Goal: Task Accomplishment & Management: Manage account settings

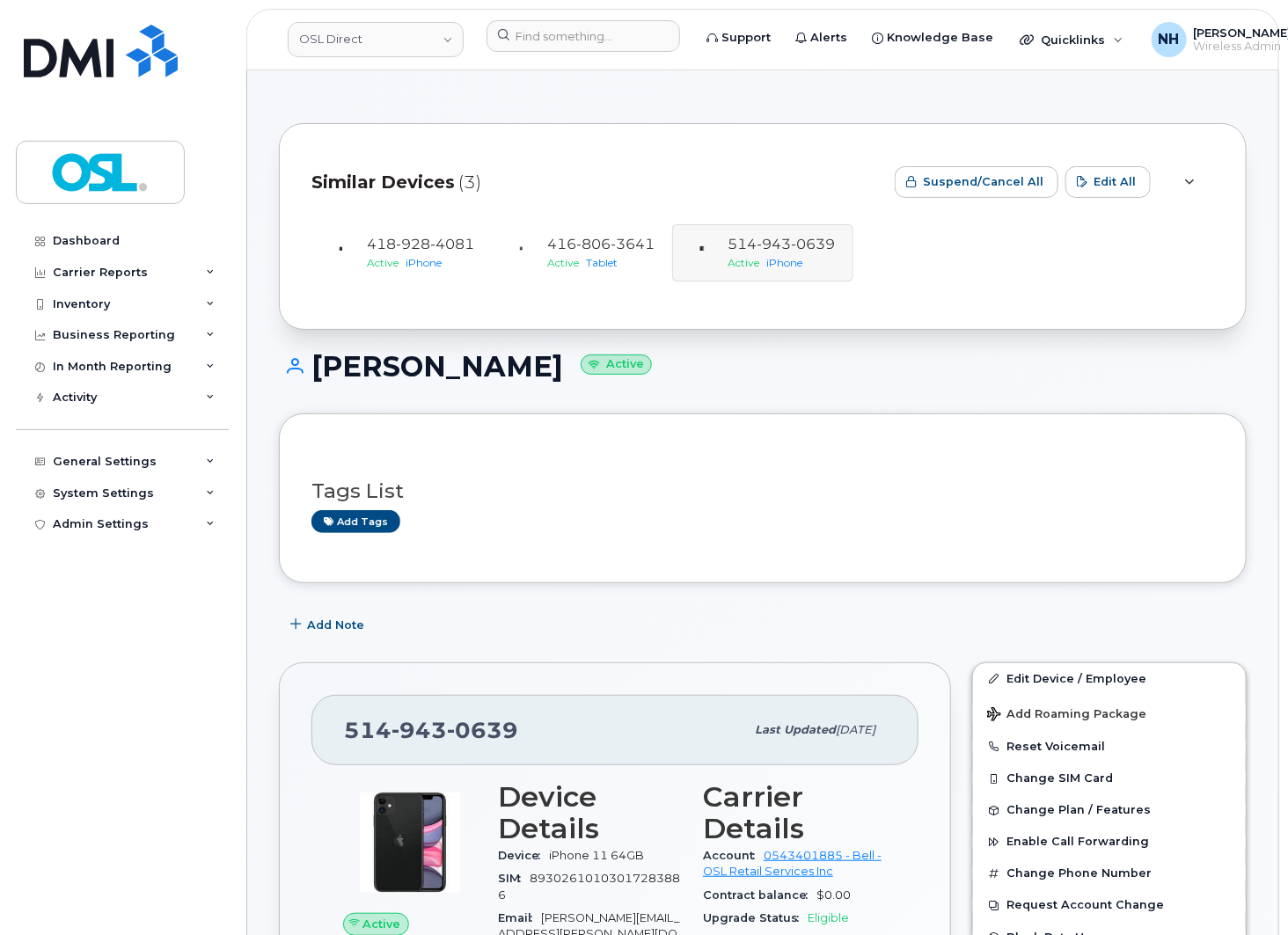
click at [949, 285] on div "418 928 4081 Active iPhone 416 806 3641 Active Tablet 514 943 0639 Active iPhone" at bounding box center [762, 253] width 903 height 89
click at [961, 390] on div "Joel Levesque Active" at bounding box center [762, 382] width 968 height 62
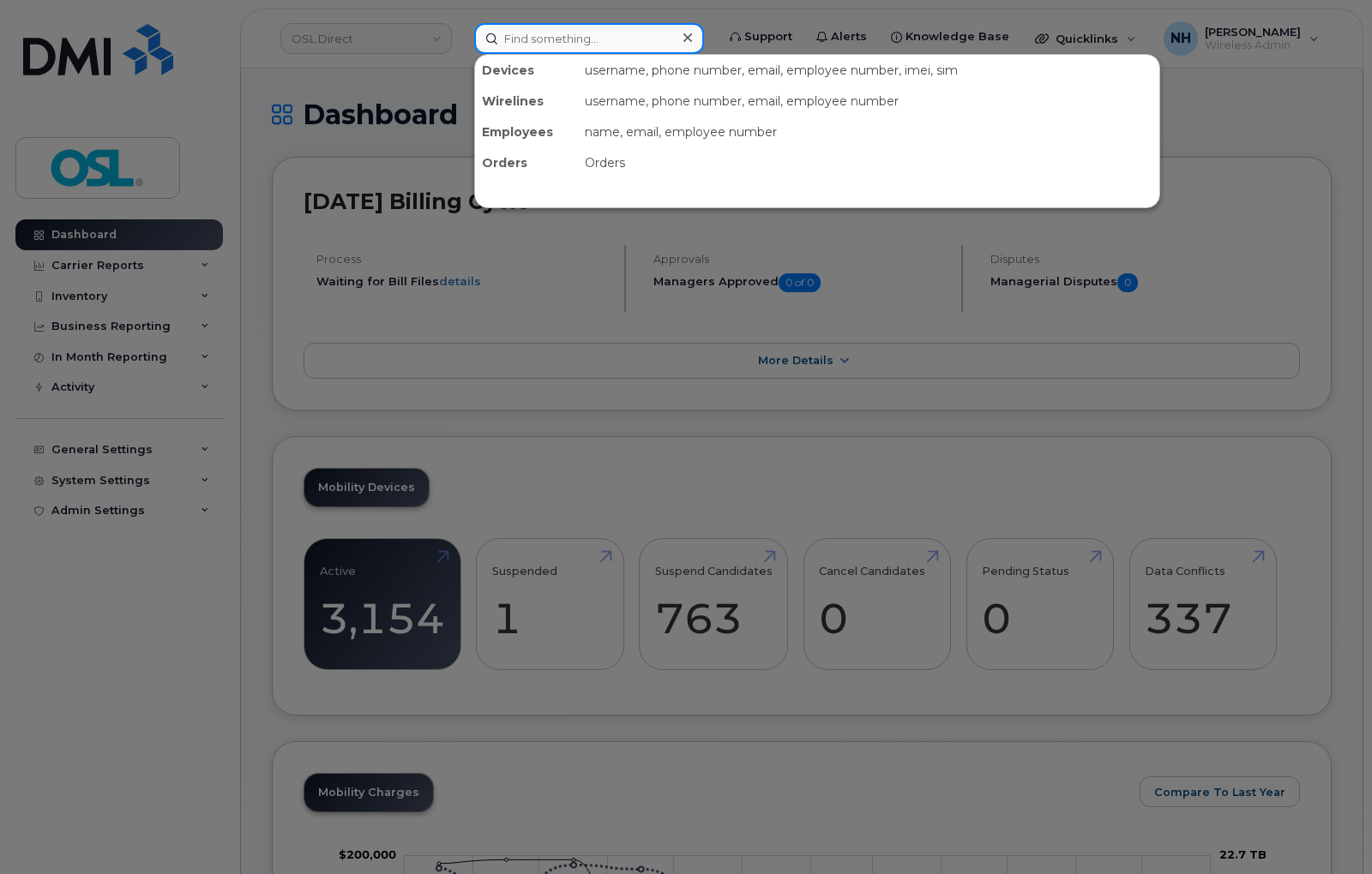
click at [584, 41] on input at bounding box center [589, 39] width 230 height 31
paste input "9022232704"
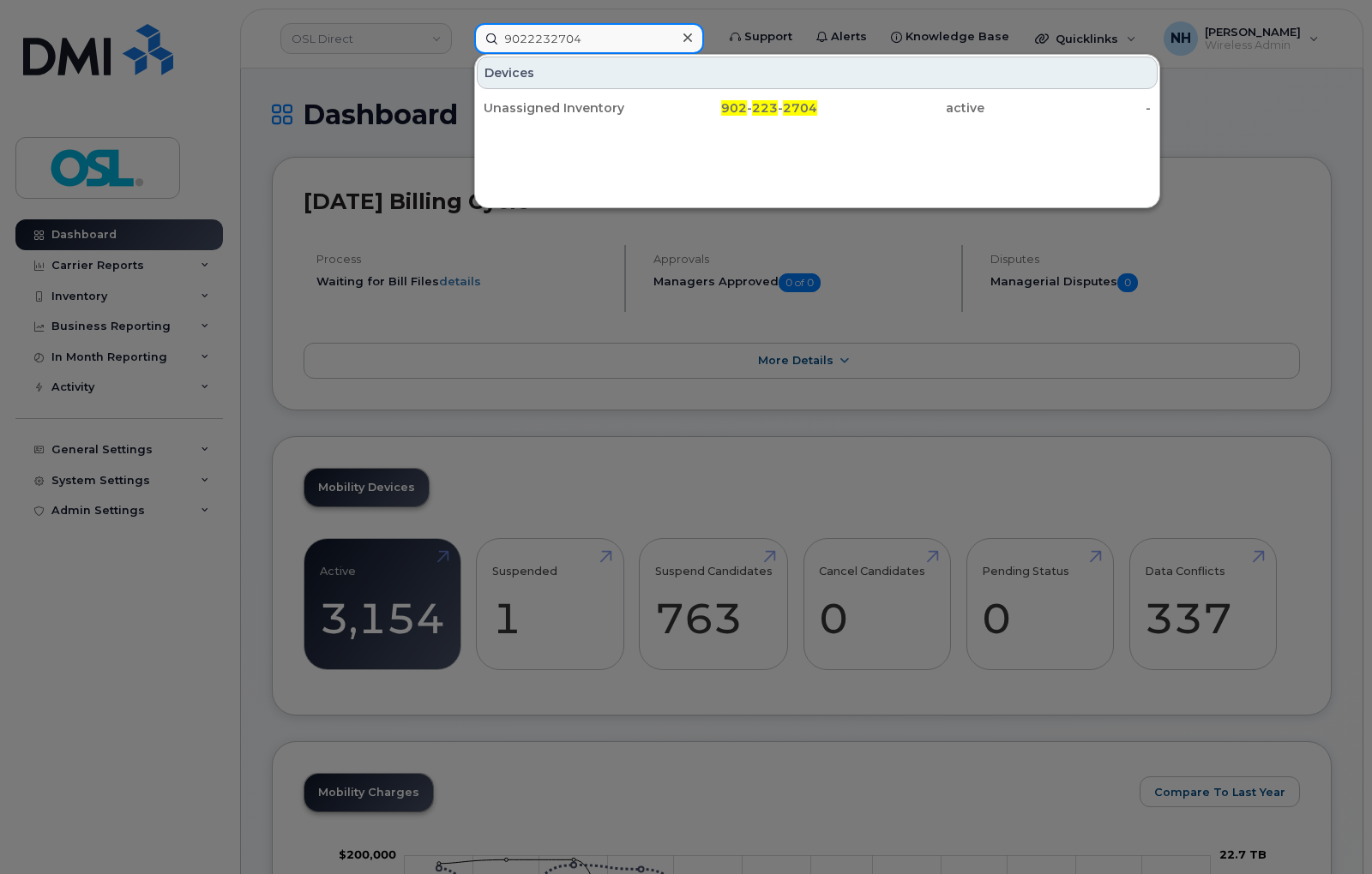
type input "9022232704"
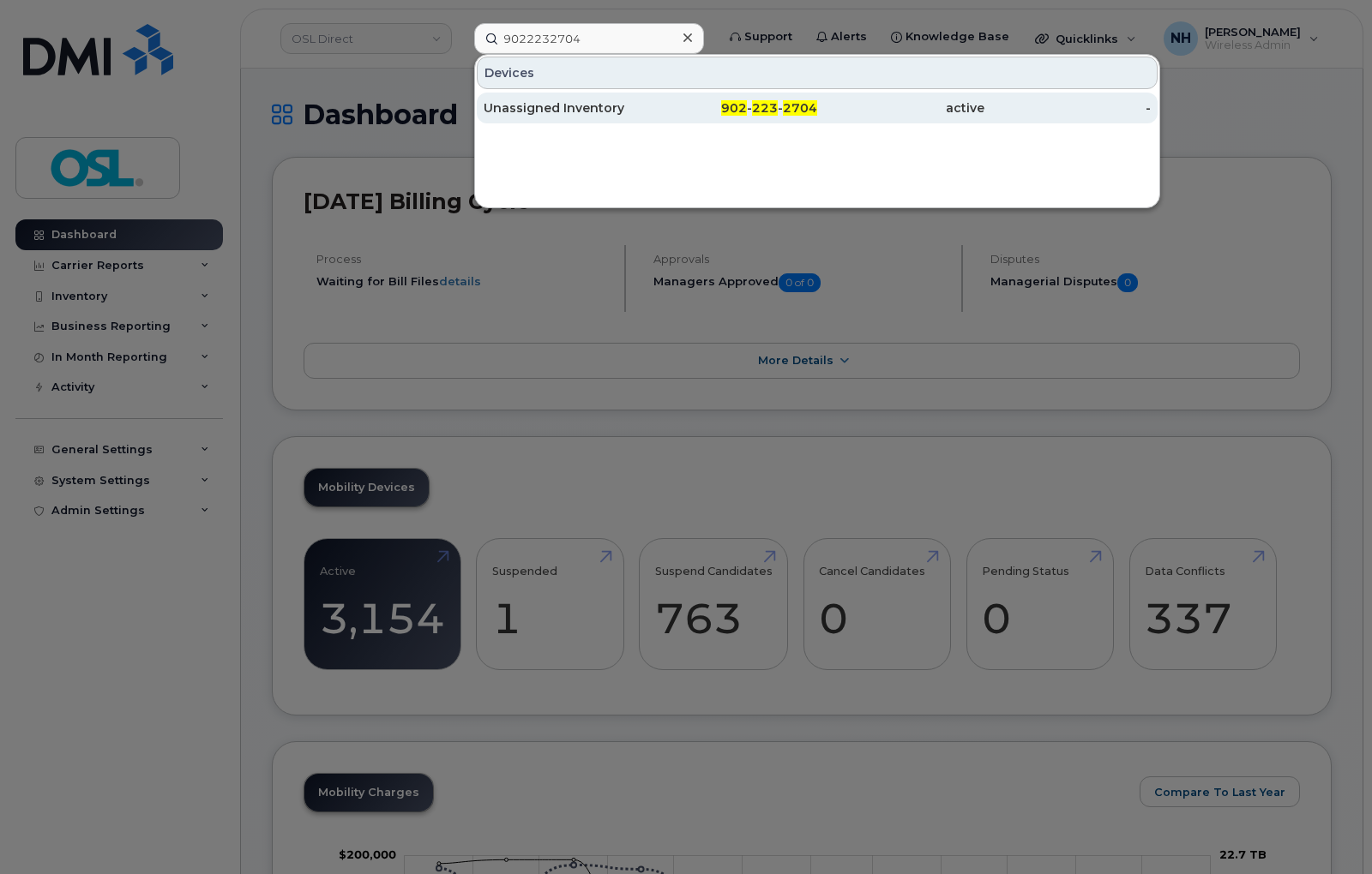
click at [772, 108] on span "223" at bounding box center [764, 108] width 26 height 15
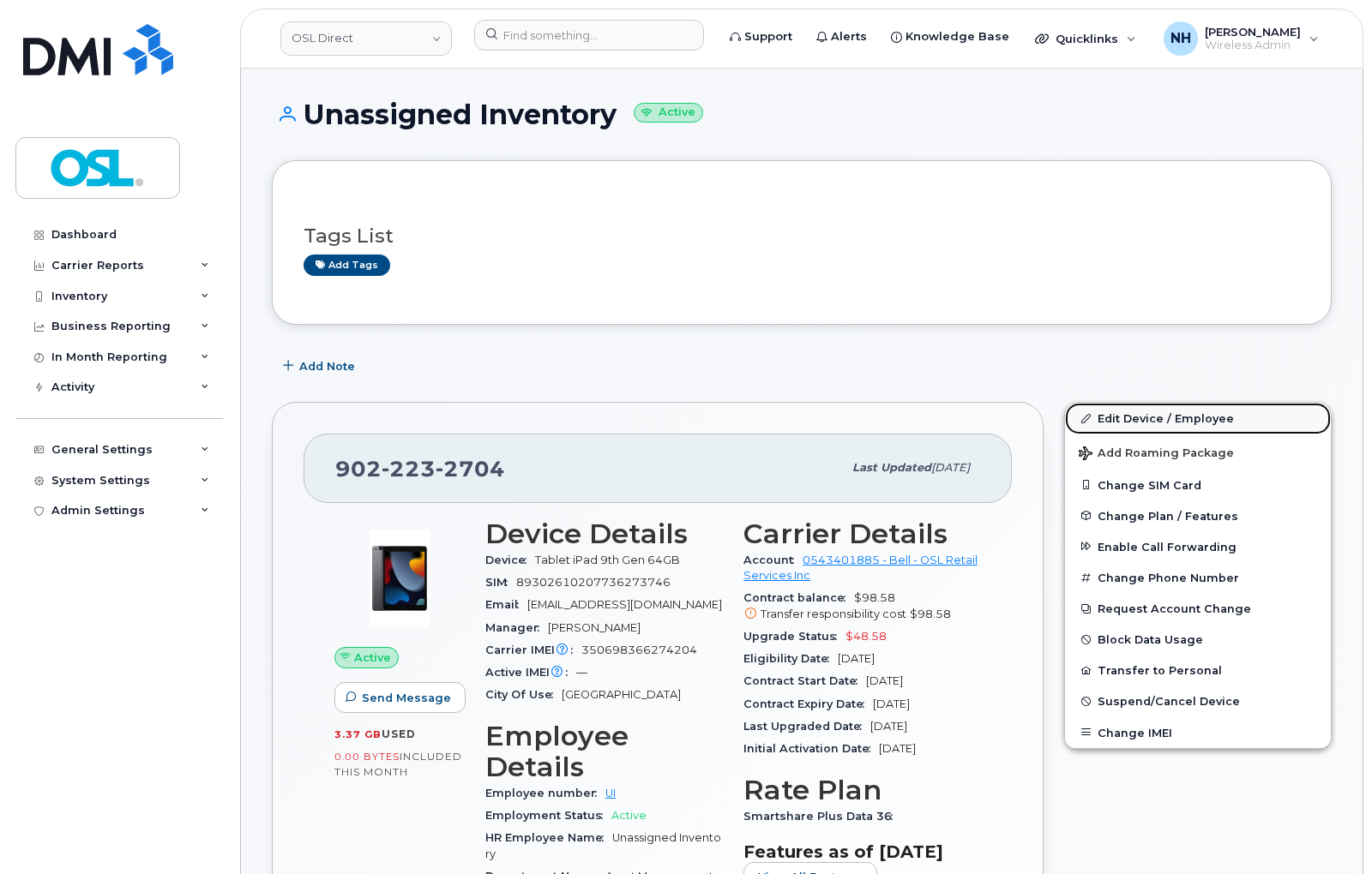
click at [1187, 413] on link "Edit Device / Employee" at bounding box center [1197, 418] width 266 height 31
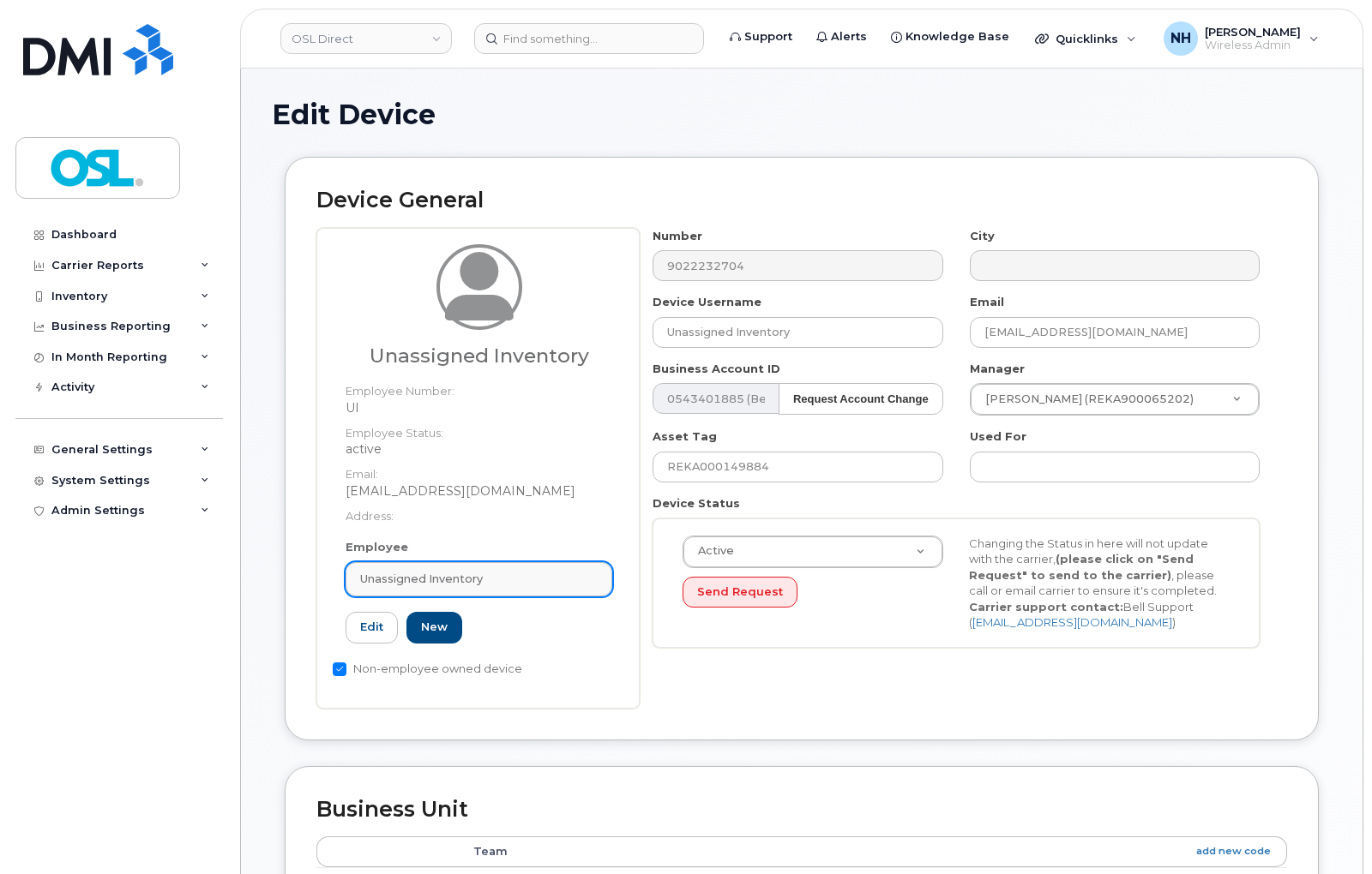
click at [485, 585] on div "Unassigned Inventory" at bounding box center [479, 578] width 238 height 16
paste input "REKA000151125"
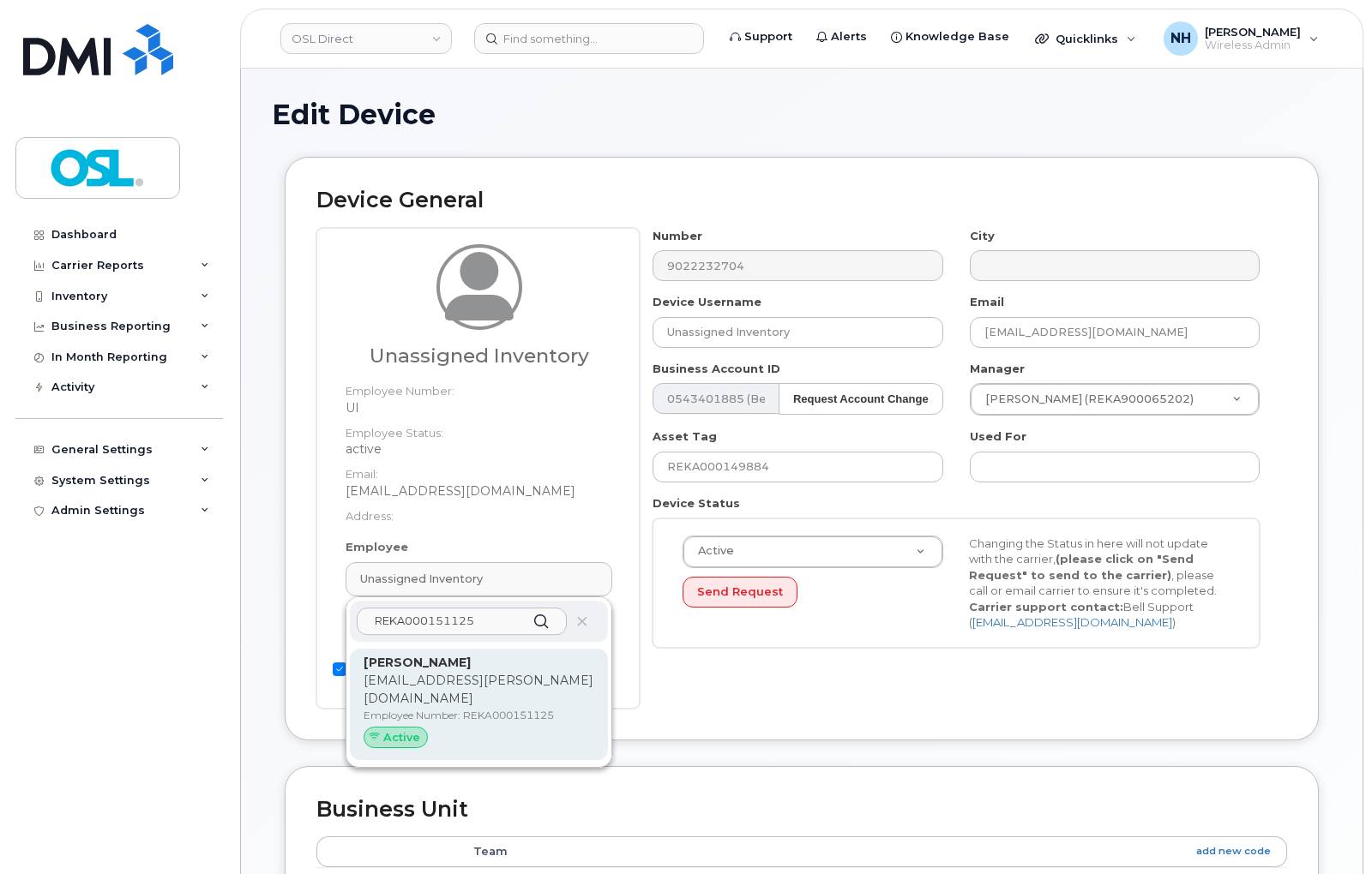
type input "REKA000151125"
click at [501, 687] on p "zakarya.moussaoui@osldirect.com" at bounding box center [478, 690] width 231 height 36
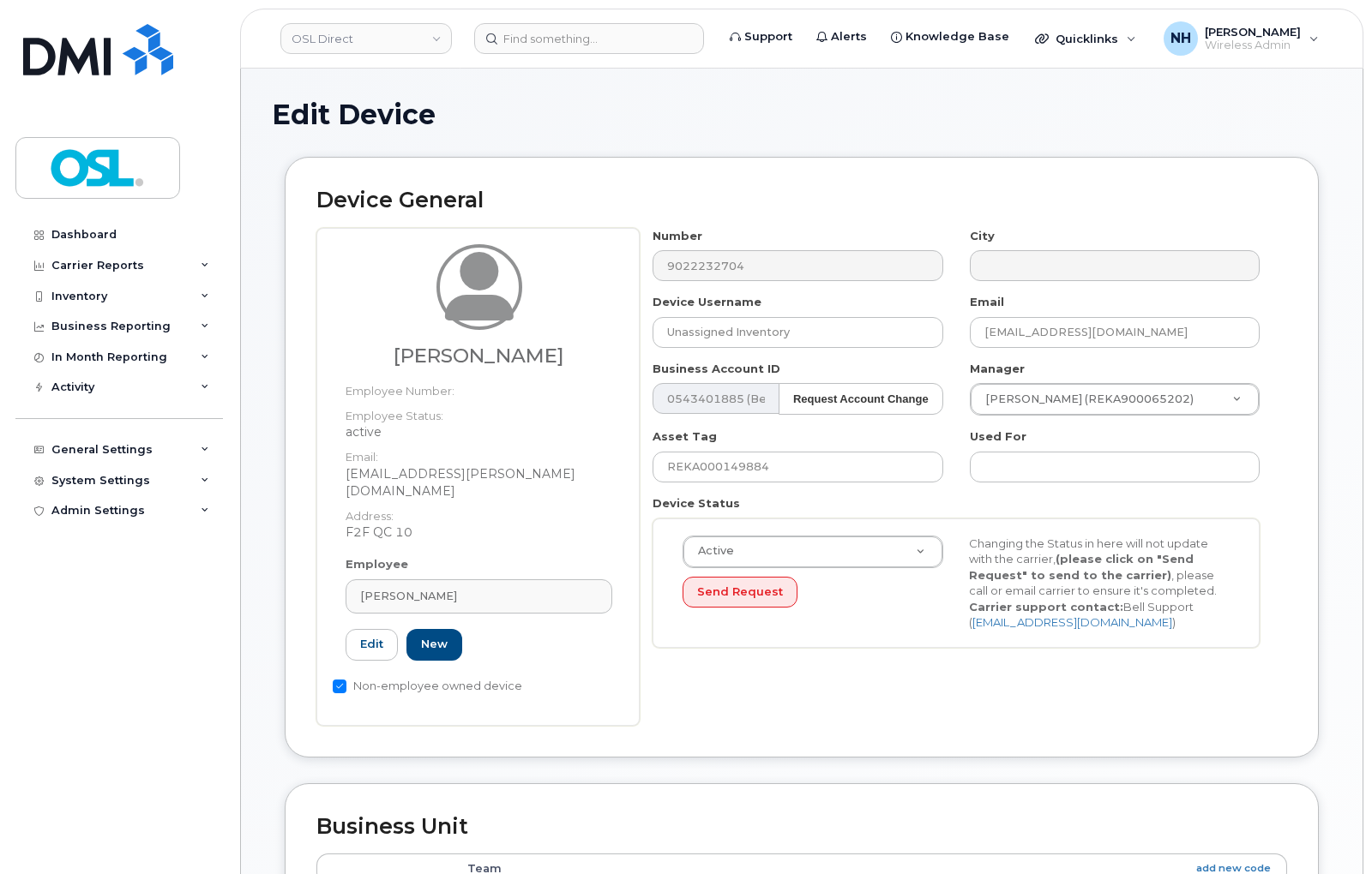
type input "REKA000151125"
type input "Zakarya Moussaoui"
type input "zakarya.moussaoui@osldirect.com"
type input "3358093"
click at [753, 475] on input "REKA000149884" at bounding box center [797, 467] width 290 height 31
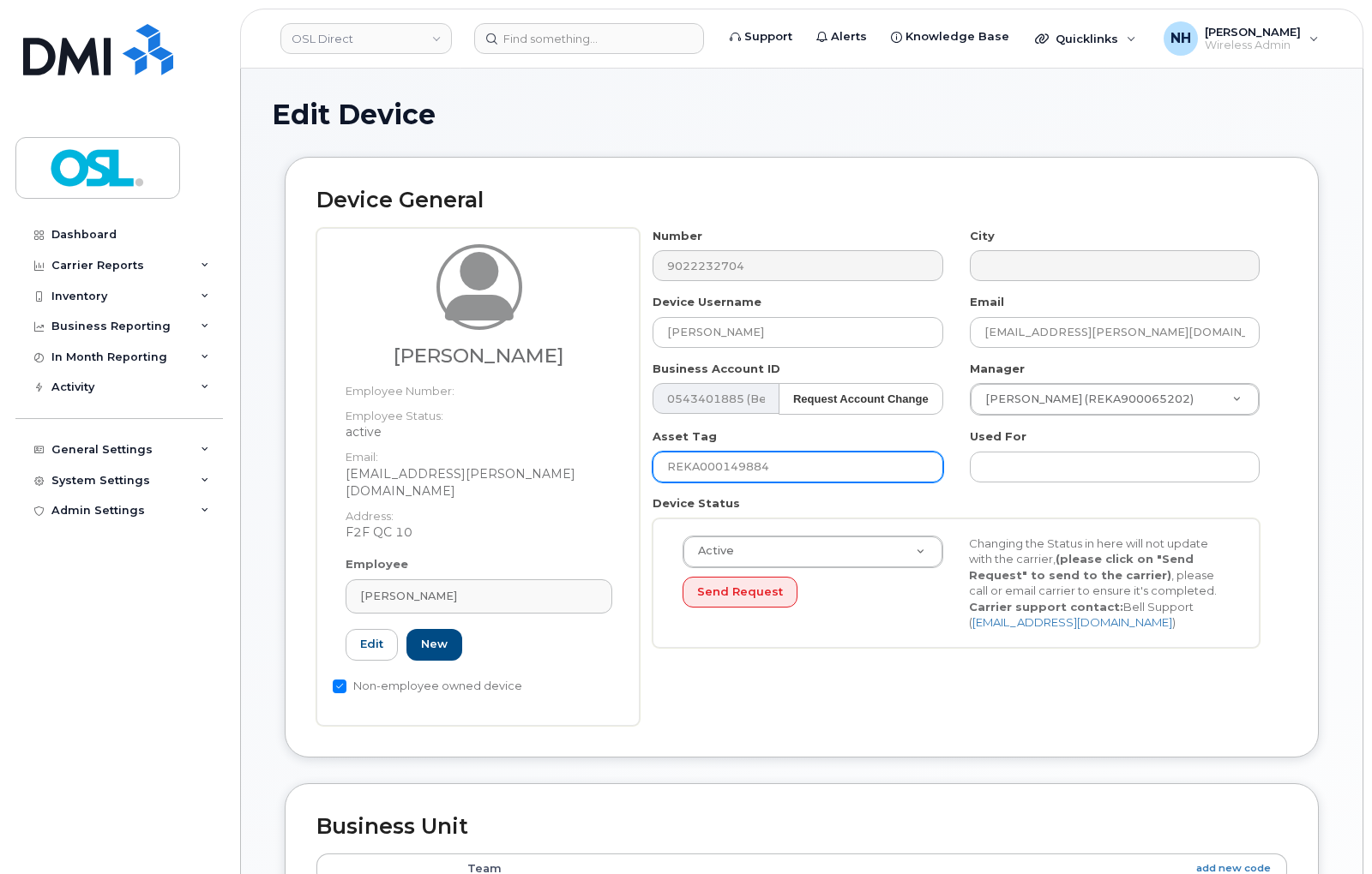
paste input "51125"
type input "REKA000151125"
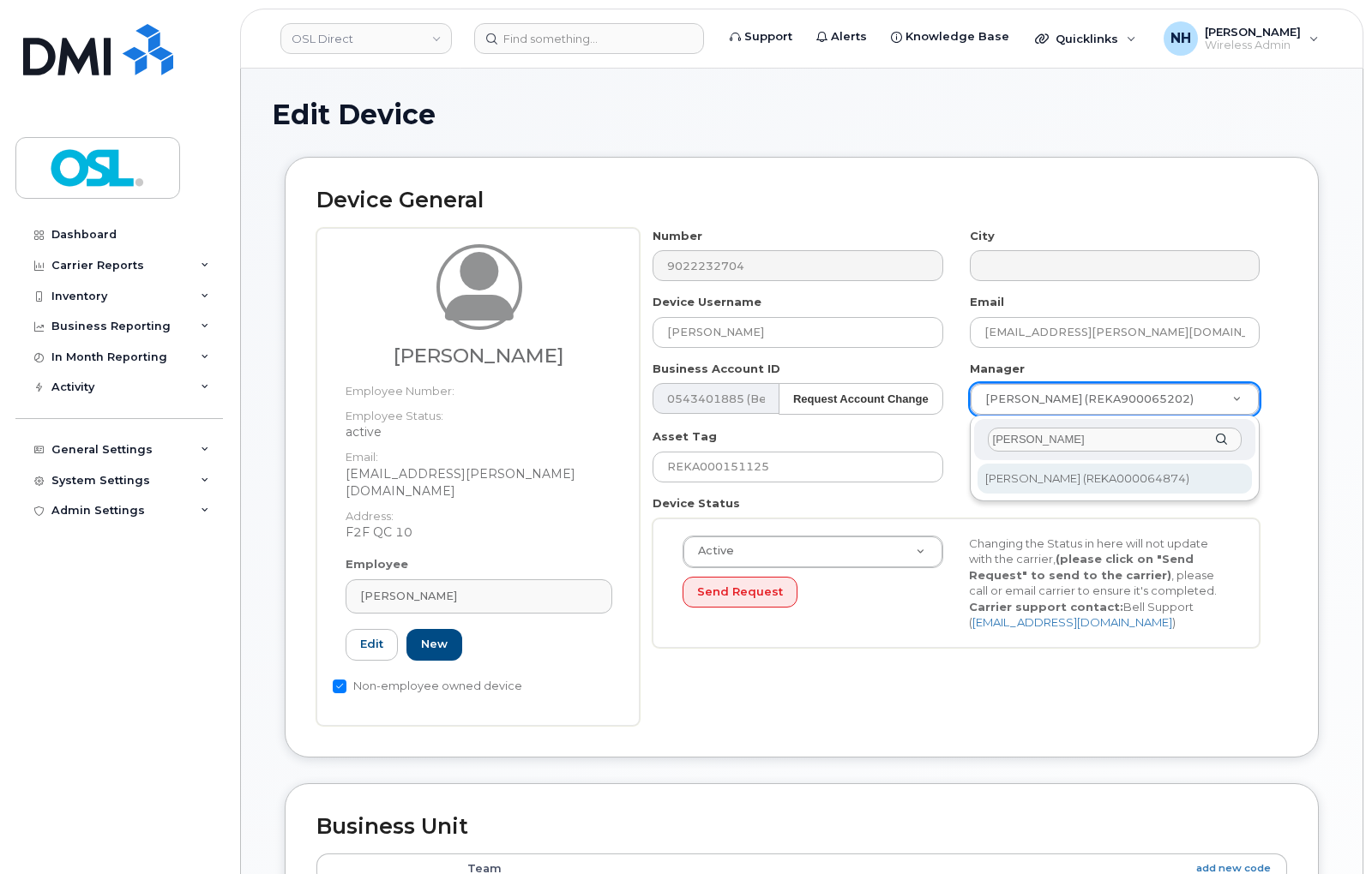
type input "[PERSON_NAME]"
click at [1069, 493] on div "Nicolas Dupuy Nicolas Dupuy (REKA000064874)" at bounding box center [1115, 459] width 290 height 87
type input "1581459"
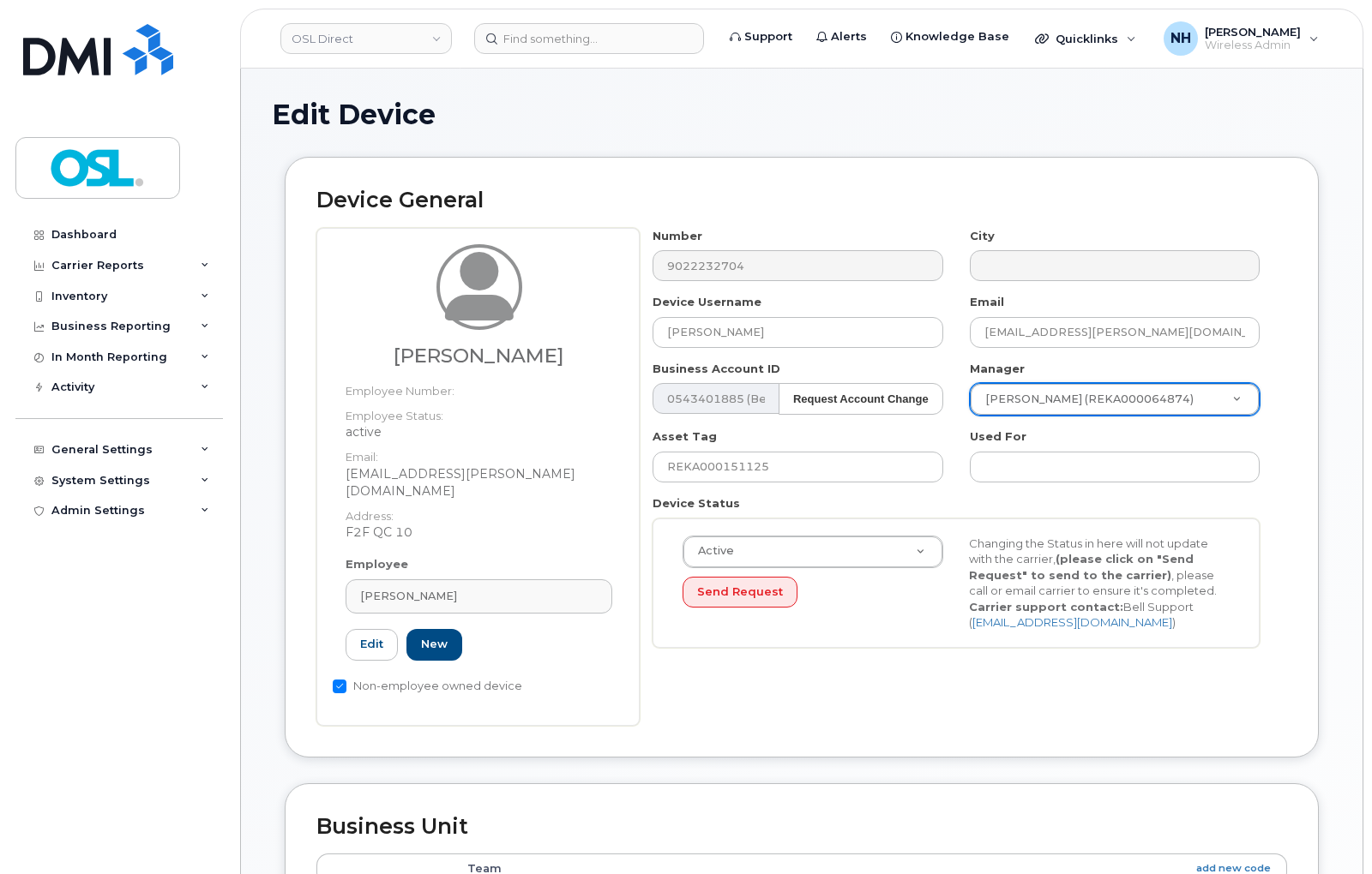
click at [880, 752] on div "Device General Zakarya Moussaoui Employee Number: Employee Status: active Email…" at bounding box center [801, 469] width 1060 height 626
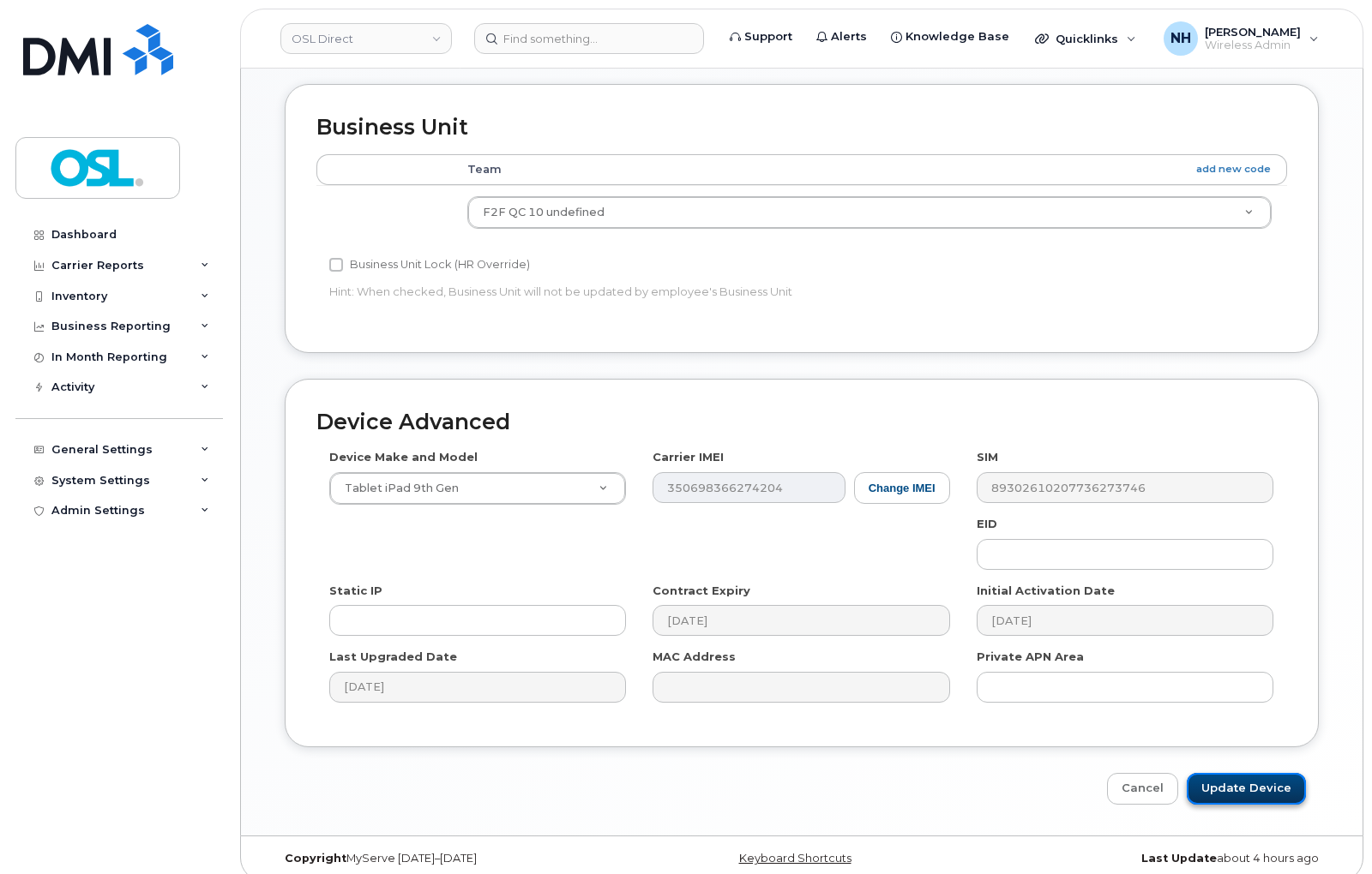
click at [1227, 774] on input "Update Device" at bounding box center [1245, 789] width 119 height 32
type input "Saving..."
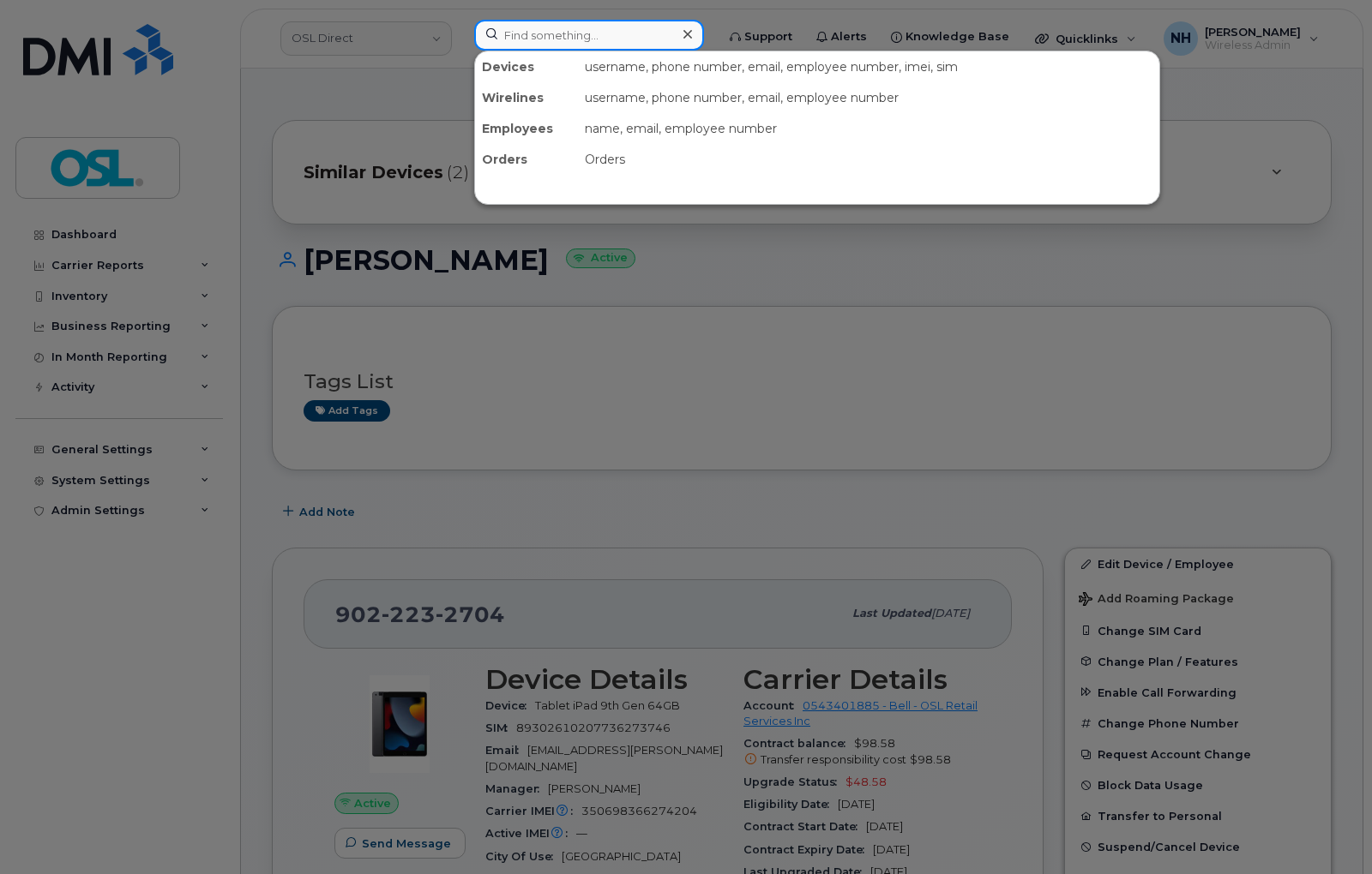
click at [526, 27] on input at bounding box center [589, 35] width 230 height 31
paste input "4168191113"
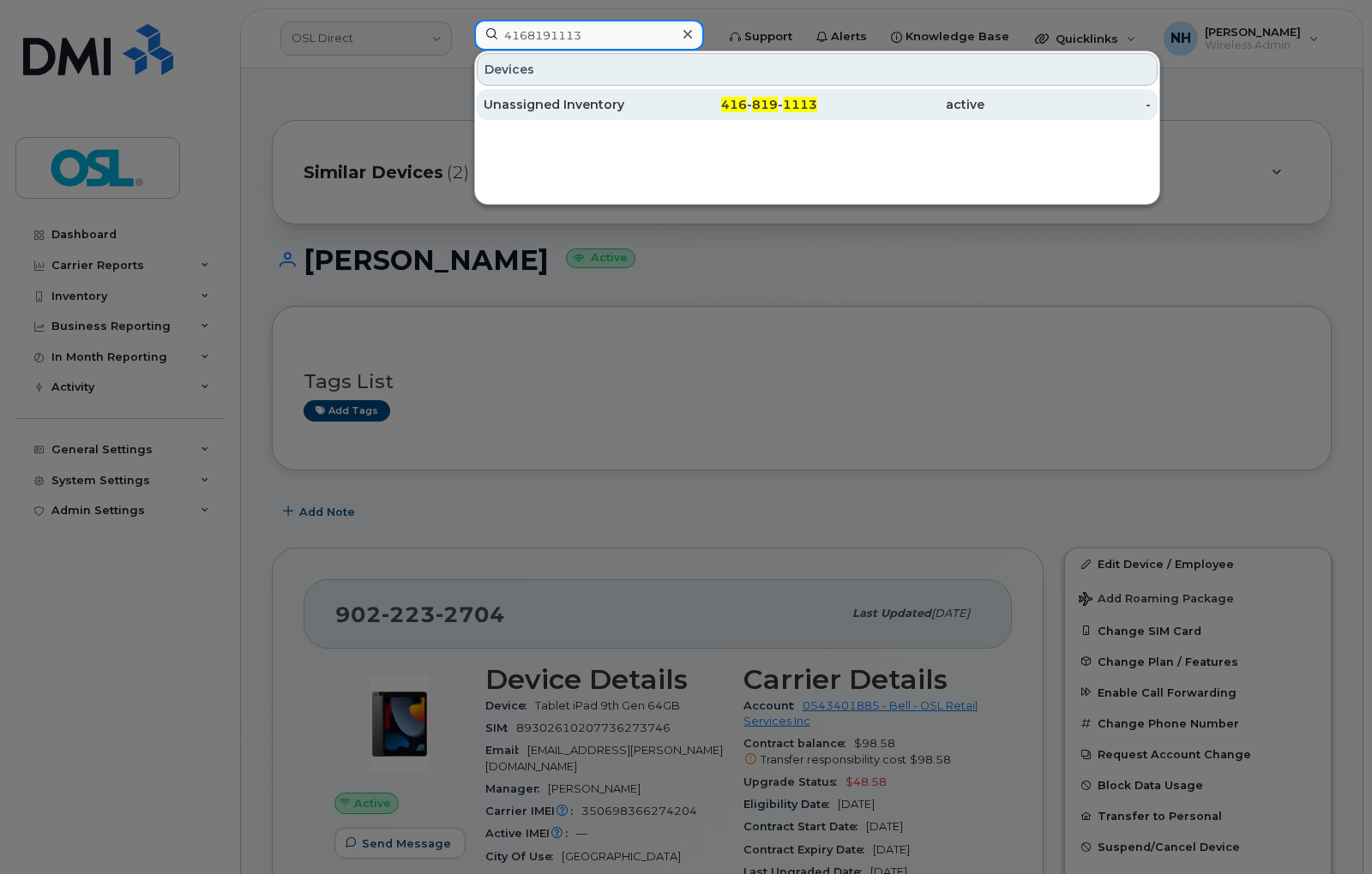
type input "4168191113"
click at [629, 109] on div "Unassigned Inventory" at bounding box center [567, 104] width 167 height 17
drag, startPoint x: 629, startPoint y: 109, endPoint x: 423, endPoint y: 6, distance: 230.3
click at [630, 109] on div "Unassigned Inventory" at bounding box center [567, 104] width 167 height 17
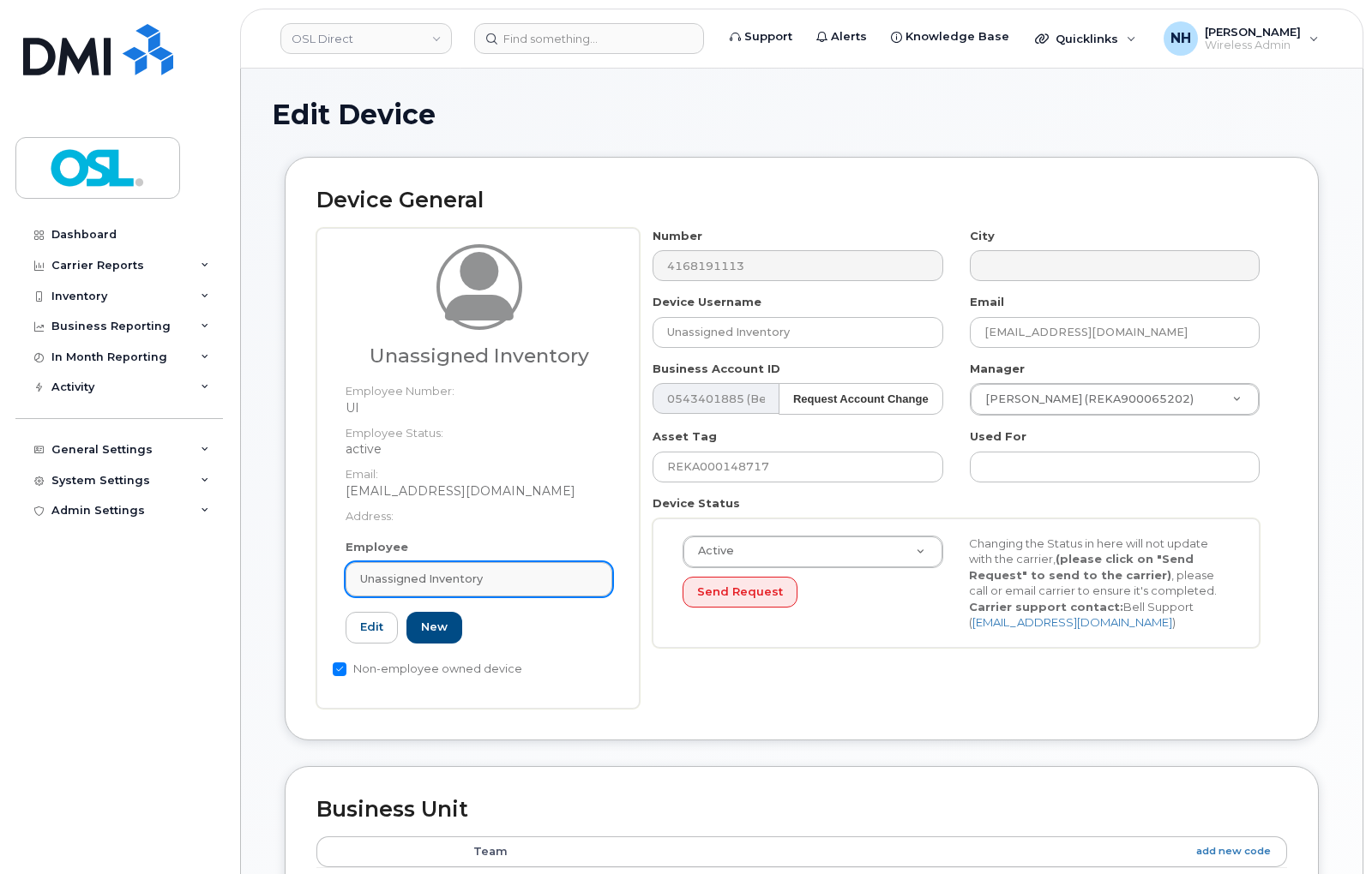
click at [466, 578] on span "Unassigned Inventory" at bounding box center [421, 578] width 123 height 16
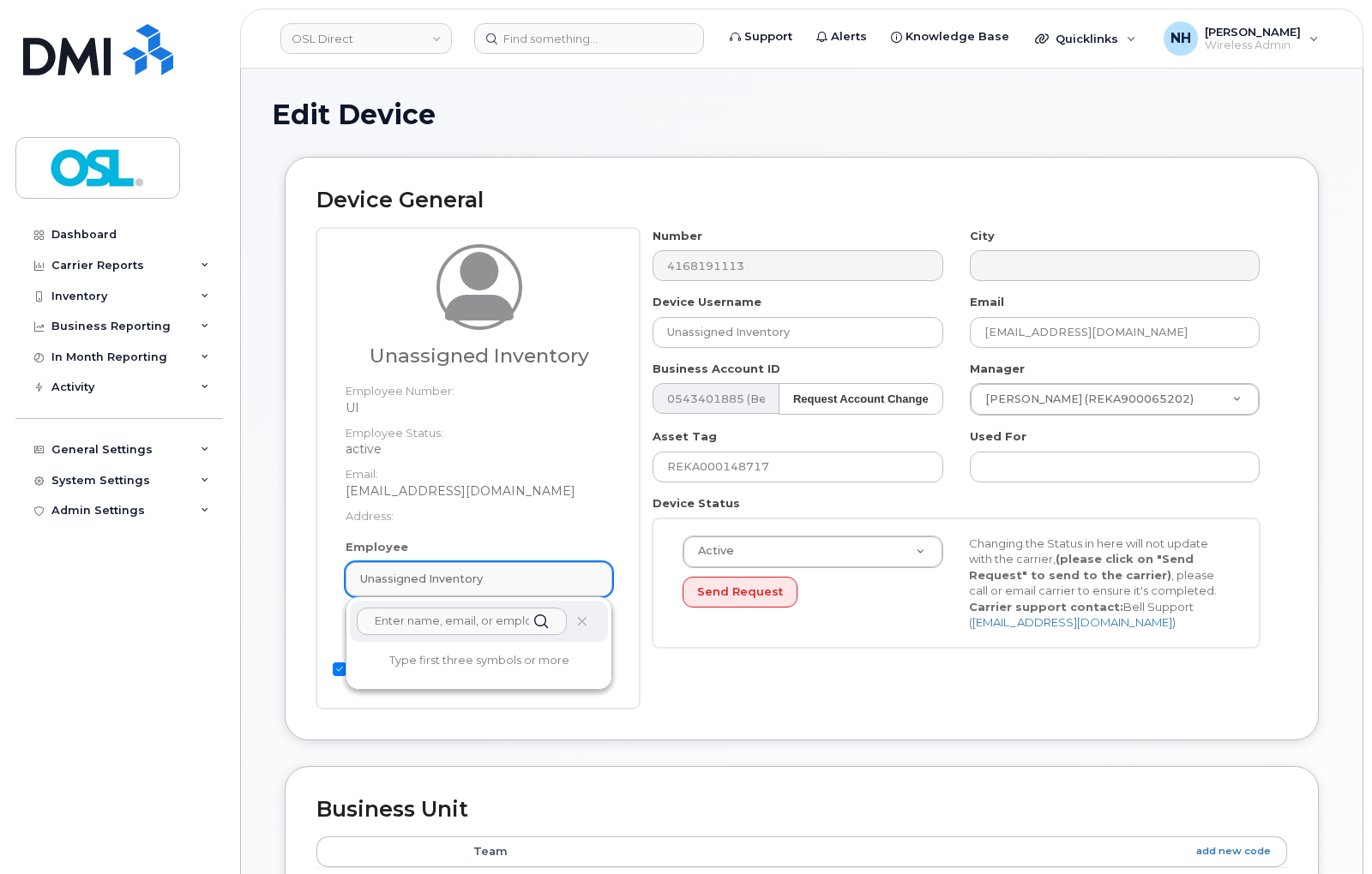
paste input "REKA000151068"
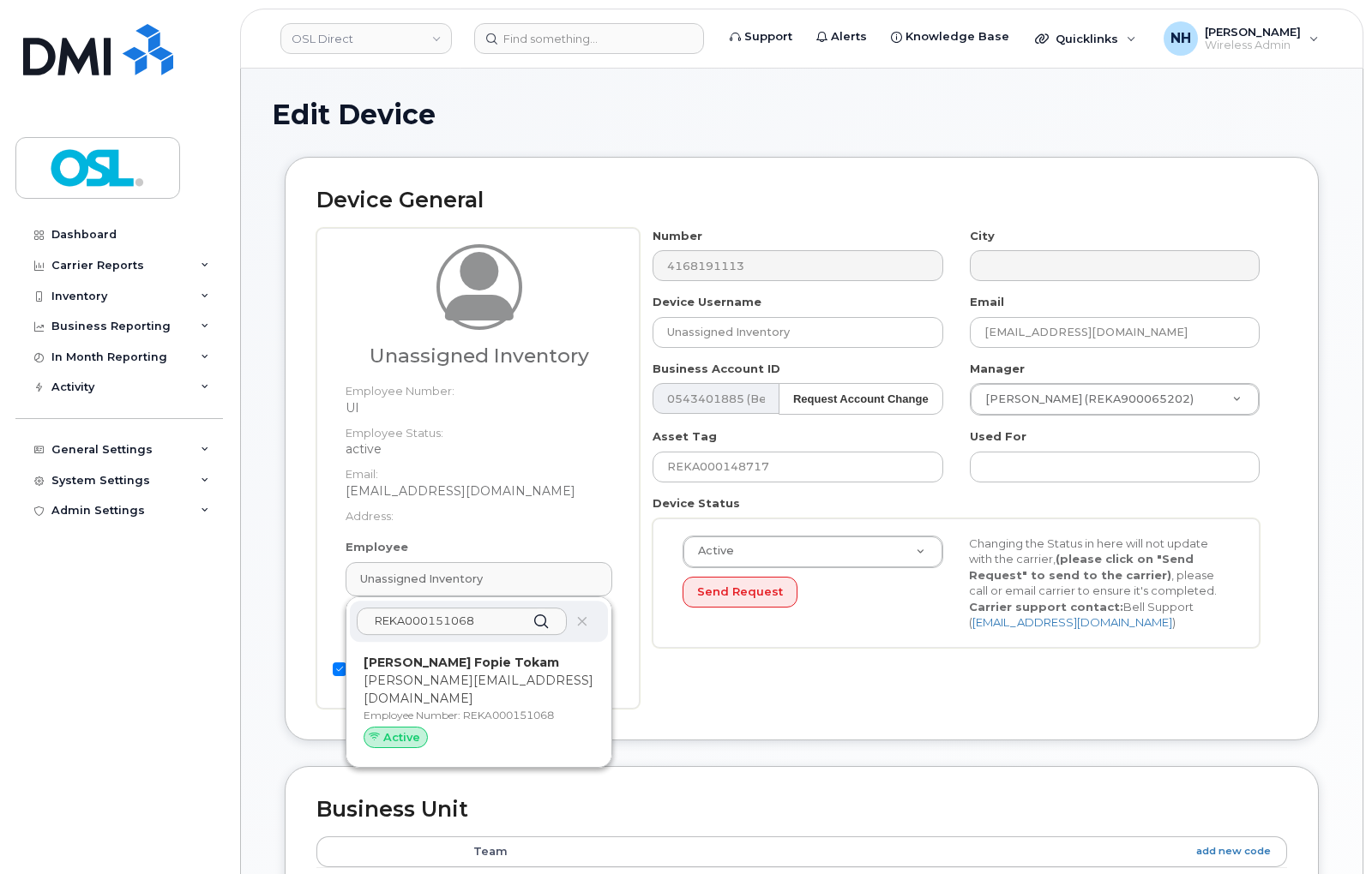
type input "REKA000151068"
click at [486, 709] on div "[PERSON_NAME] Fopie [PERSON_NAME] [PERSON_NAME][EMAIL_ADDRESS][DOMAIN_NAME] Emp…" at bounding box center [478, 705] width 231 height 102
type input "REKA000151068"
type input "[PERSON_NAME] Fopie Tokam"
type input "[PERSON_NAME][EMAIL_ADDRESS][DOMAIN_NAME]"
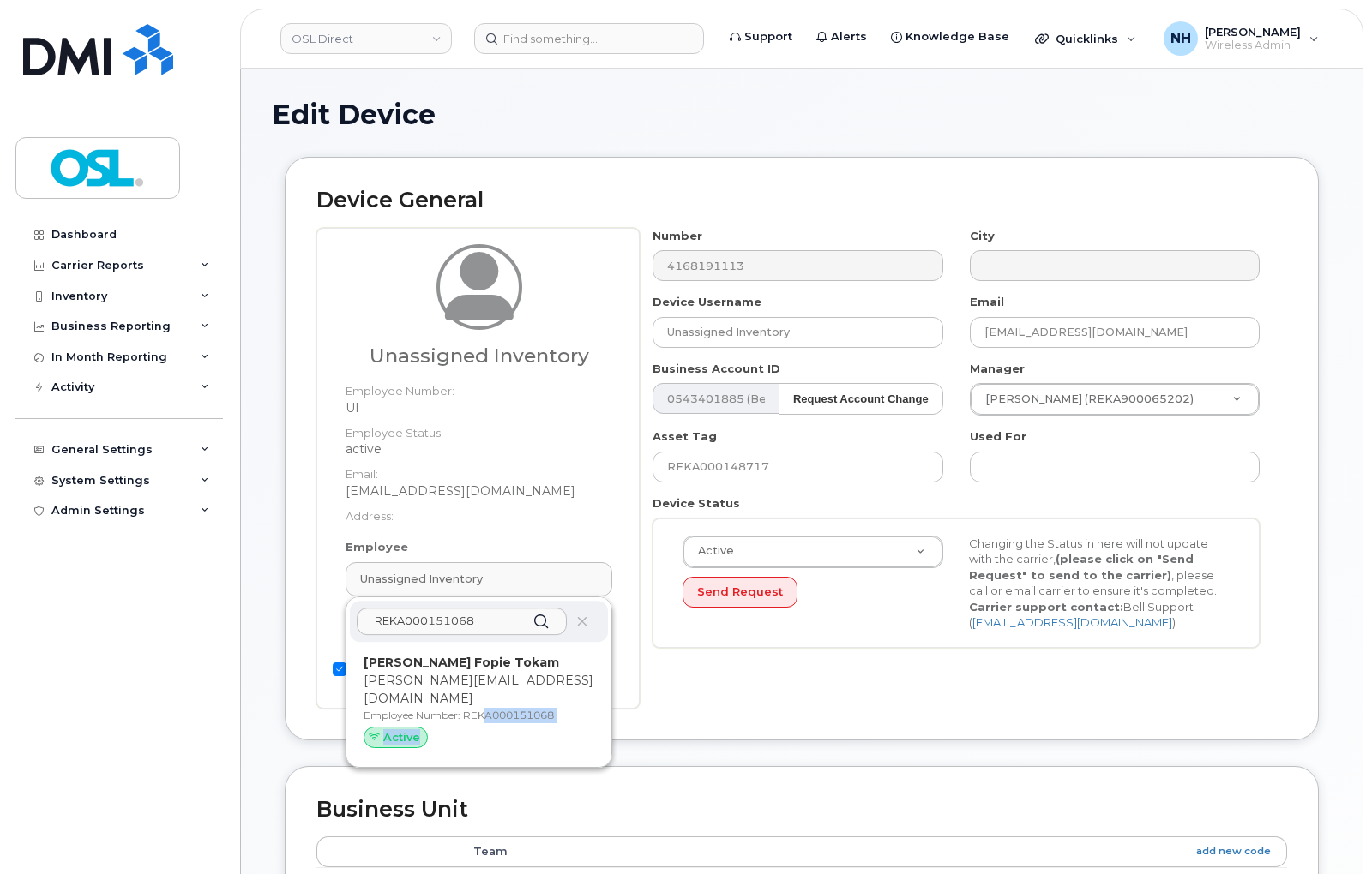
type input "3358058"
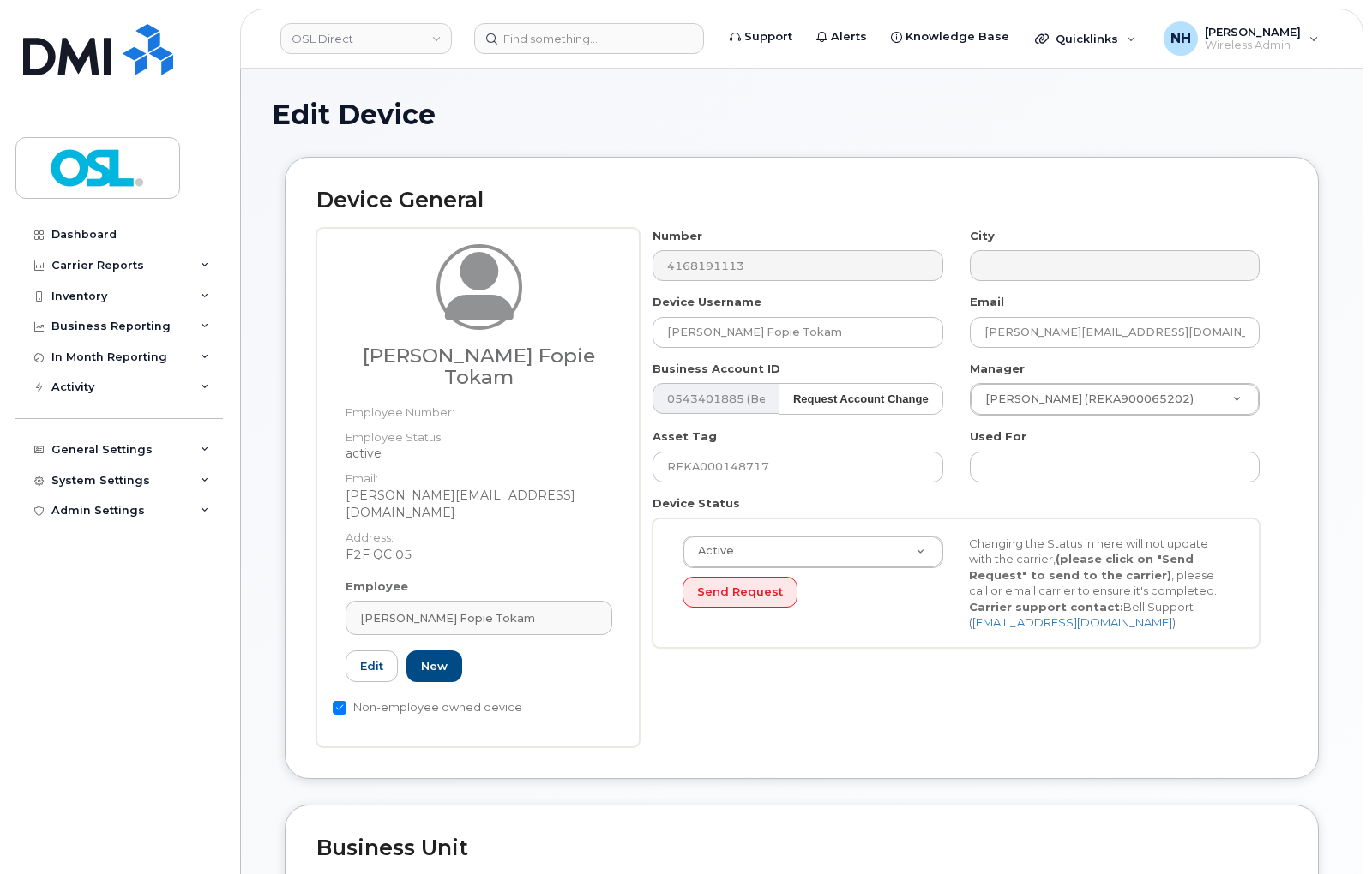
click at [809, 495] on div "Device Status Active Active Suspended Cancelled Send Request Changing the Statu…" at bounding box center [957, 572] width 634 height 153
click at [833, 461] on input "REKA000148717" at bounding box center [797, 467] width 290 height 31
paste input "51068"
type input "REKA000151068"
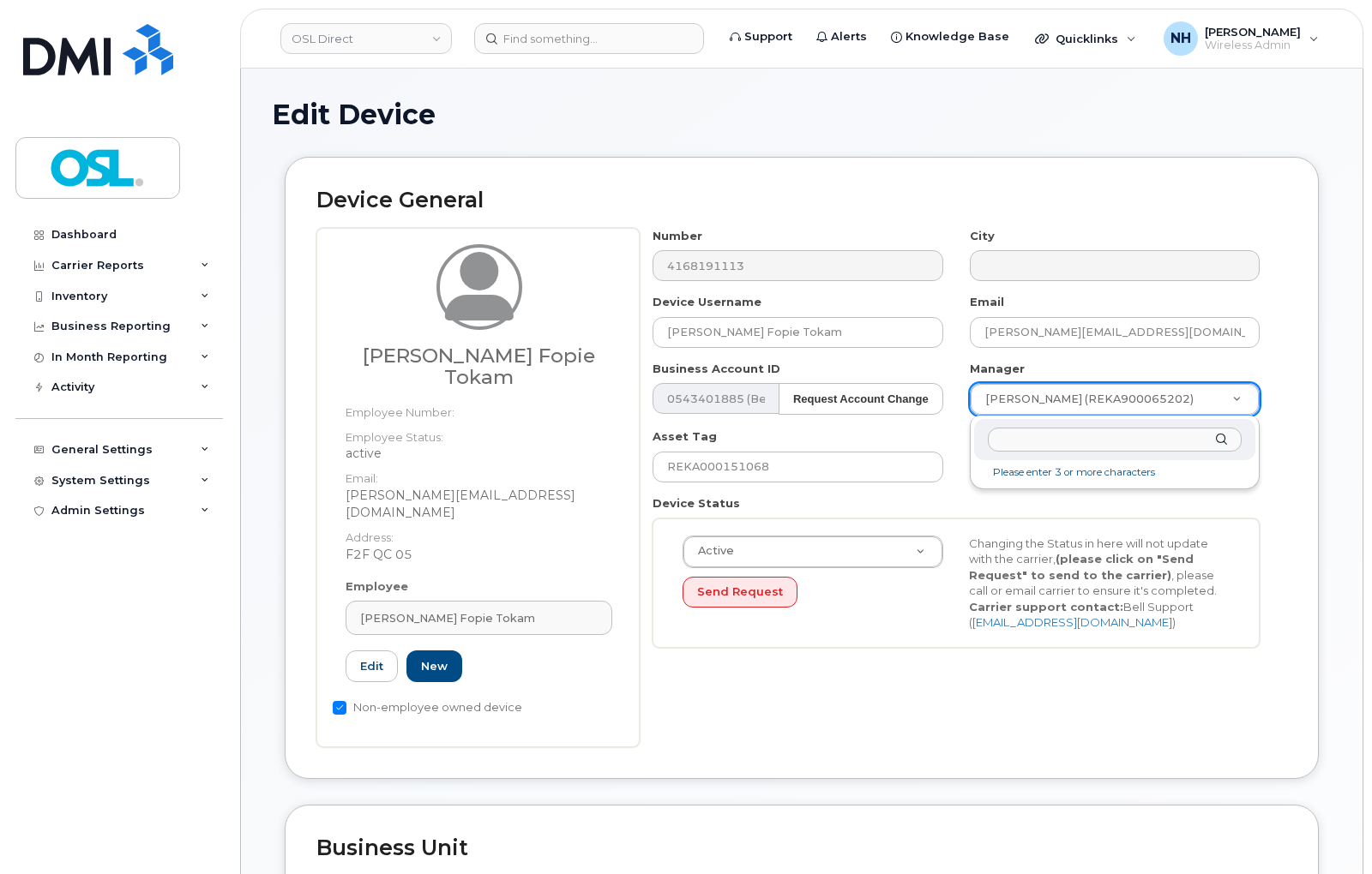
type input "[PERSON_NAME] Harmony [PERSON_NAME]"
type input "1660155"
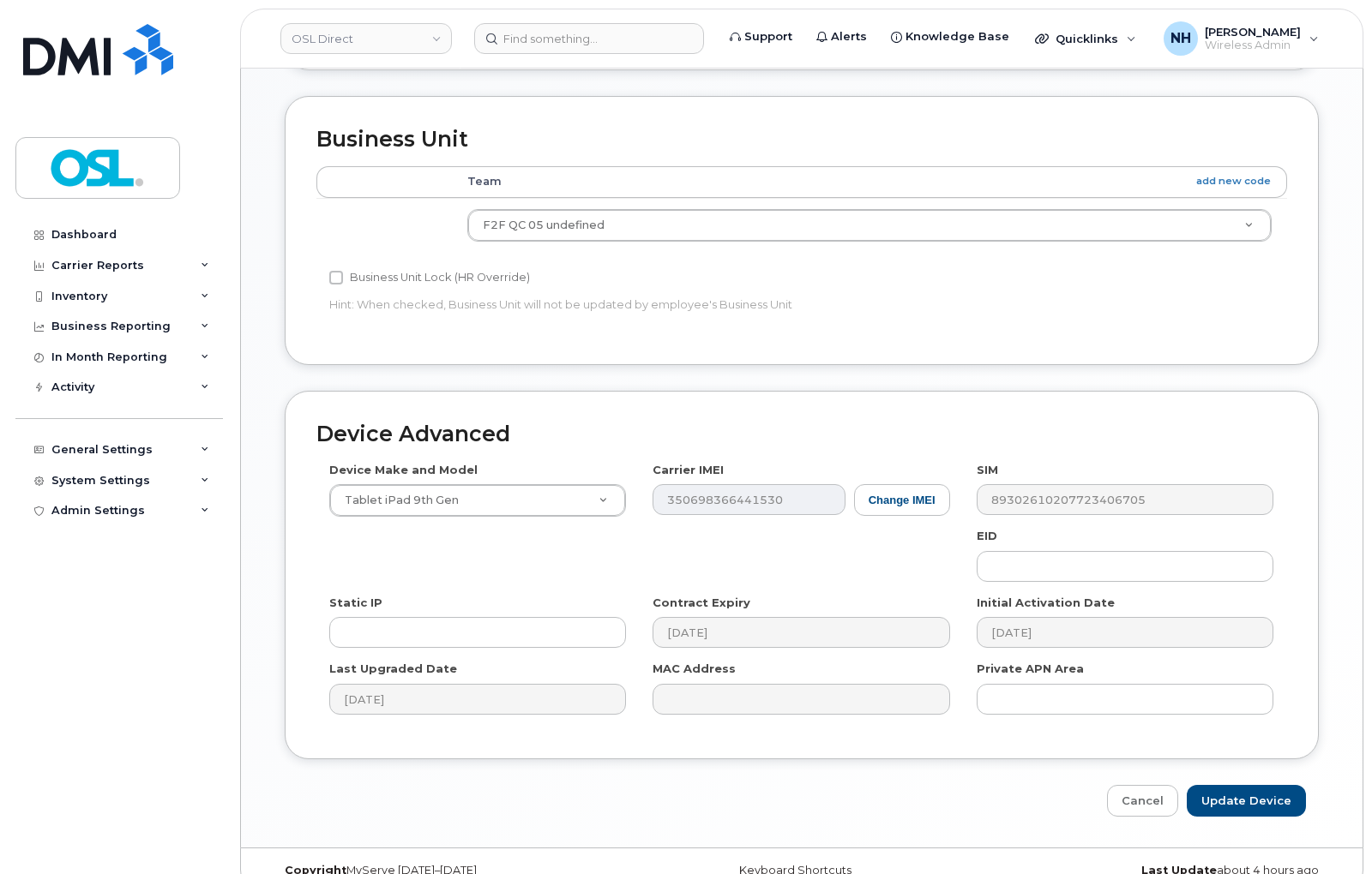
scroll to position [720, 0]
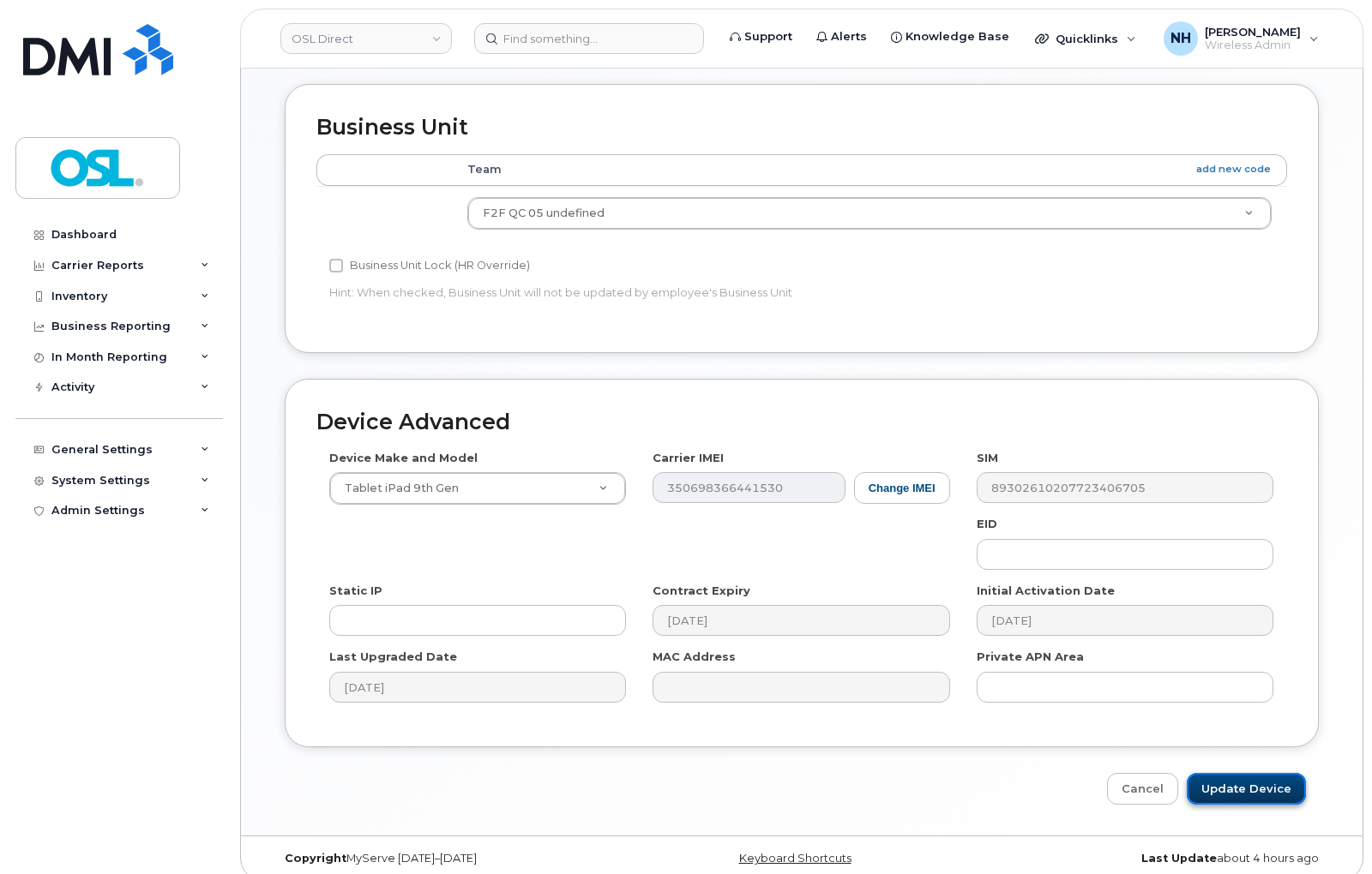
click at [1227, 778] on input "Update Device" at bounding box center [1245, 789] width 119 height 32
type input "Saving..."
